Goal: Find specific page/section: Find specific page/section

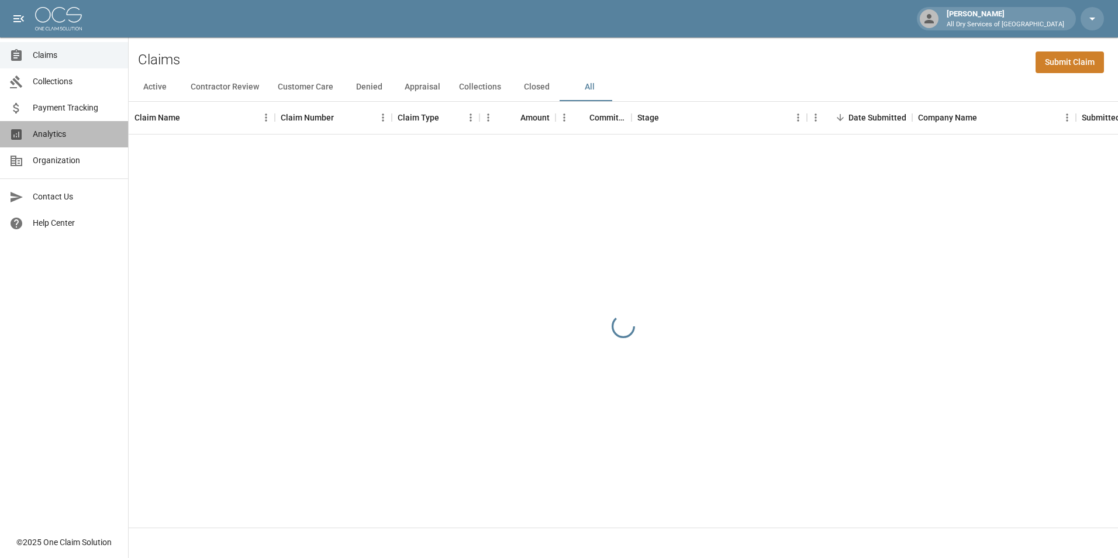
click at [51, 131] on span "Analytics" at bounding box center [76, 134] width 86 height 12
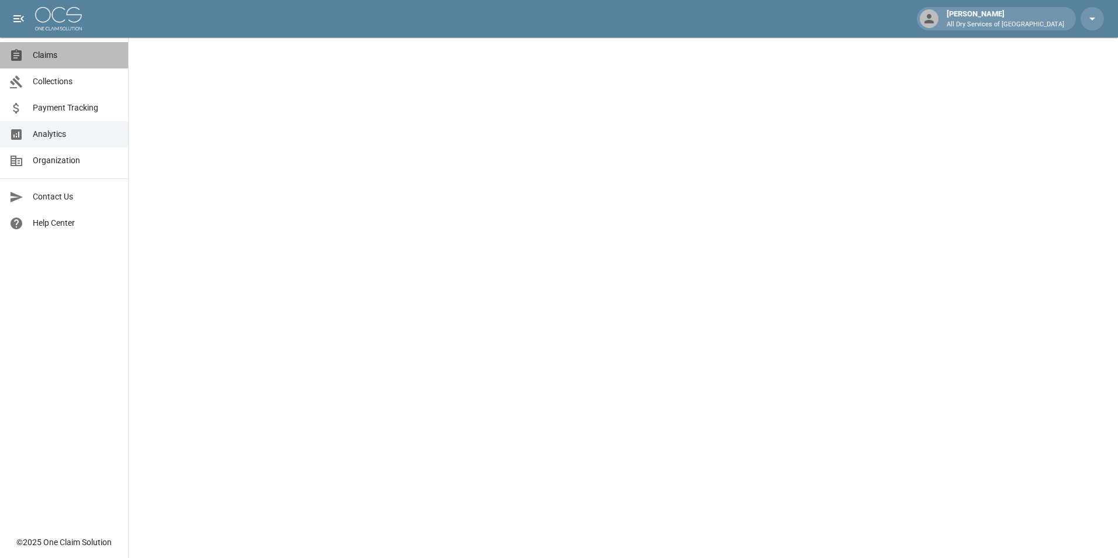
drag, startPoint x: 57, startPoint y: 52, endPoint x: 64, endPoint y: 53, distance: 6.5
click at [58, 52] on span "Claims" at bounding box center [76, 55] width 86 height 12
